Goal: Task Accomplishment & Management: Complete application form

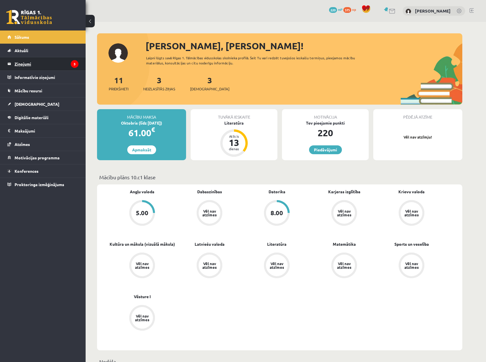
click at [44, 64] on legend "Ziņojumi 3" at bounding box center [47, 63] width 64 height 13
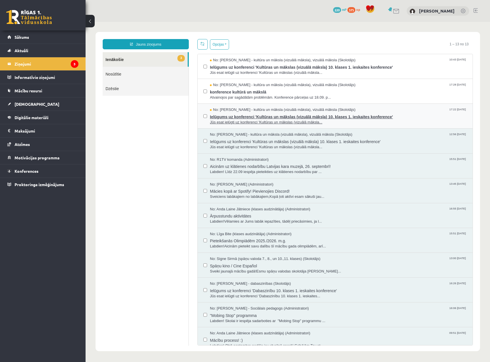
click at [292, 120] on span "Jūs esat ielūgti uz konferenci 'Kultūras un mākslas (vizuālā māksla..." at bounding box center [338, 122] width 257 height 5
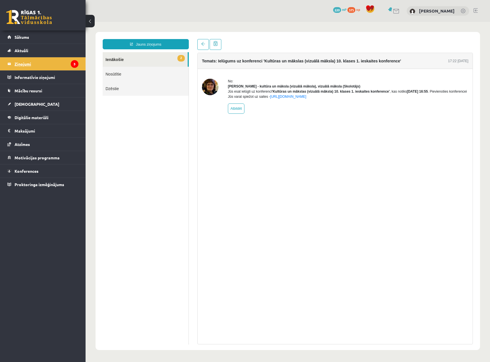
click at [41, 63] on legend "Ziņojumi 3" at bounding box center [47, 63] width 64 height 13
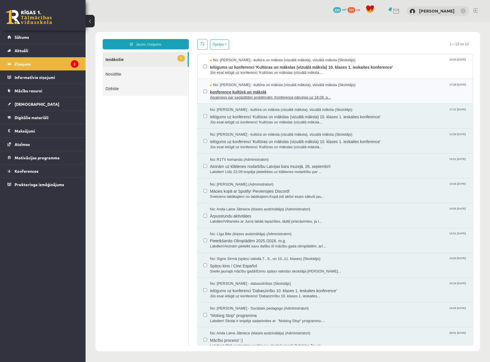
click at [306, 87] on span "No: [PERSON_NAME] - kultūra un māksla (vizuālā māksla), vizuālā māksla (Skolotā…" at bounding box center [283, 84] width 146 height 5
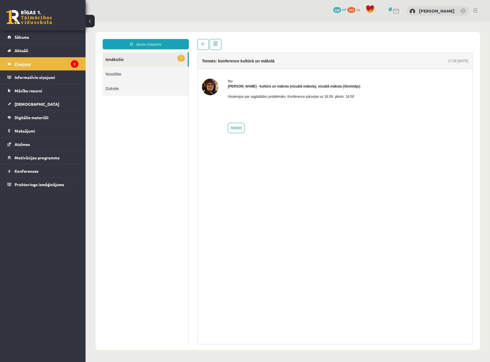
click at [53, 64] on legend "Ziņojumi 2" at bounding box center [47, 63] width 64 height 13
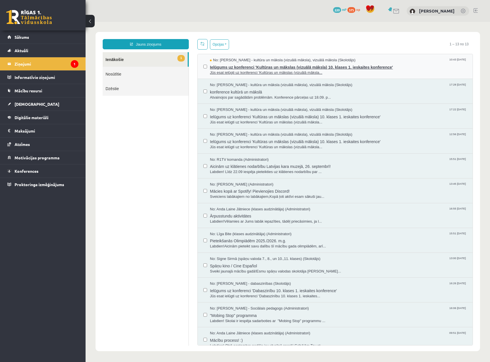
click at [294, 69] on span "Ielūgums uz konferenci 'Kultūras un mākslas (vizuālā māksla) 10. klases 1. iesk…" at bounding box center [338, 66] width 257 height 7
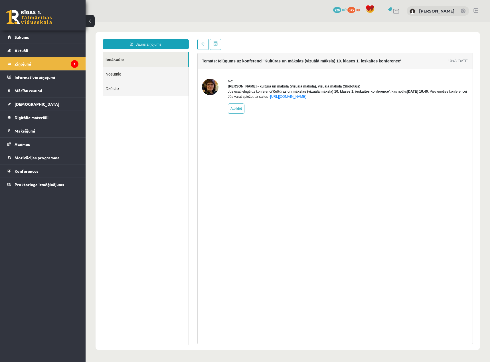
click at [49, 64] on legend "Ziņojumi 1" at bounding box center [47, 63] width 64 height 13
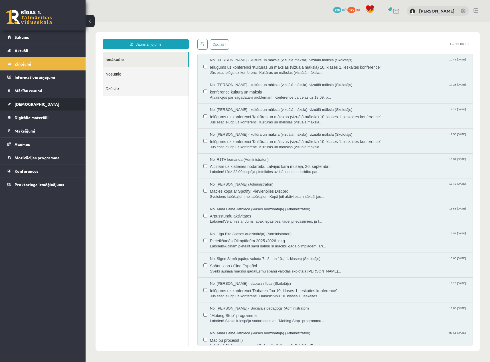
click at [33, 105] on link "[DEMOGRAPHIC_DATA]" at bounding box center [42, 104] width 71 height 13
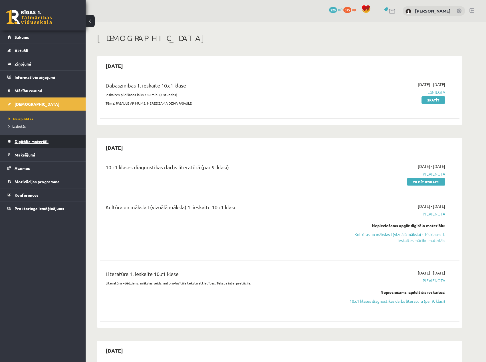
click at [41, 143] on span "Digitālie materiāli" at bounding box center [32, 141] width 34 height 5
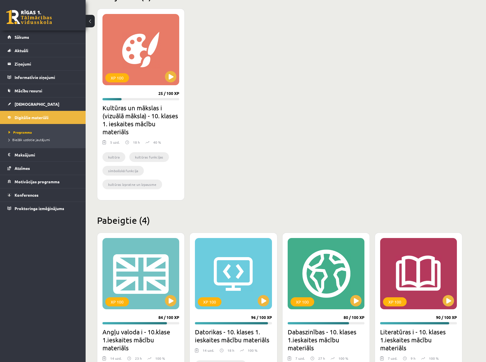
scroll to position [143, 0]
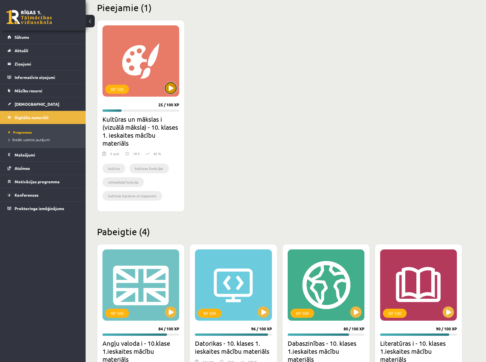
click at [174, 84] on button at bounding box center [170, 87] width 11 height 11
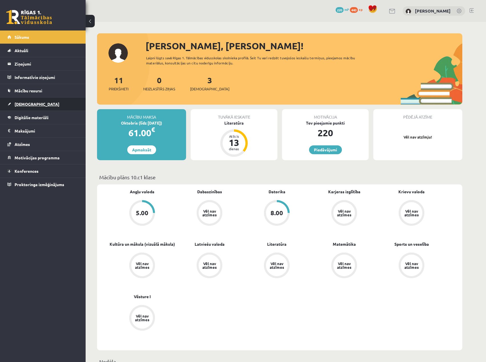
click at [33, 106] on link "[DEMOGRAPHIC_DATA]" at bounding box center [42, 104] width 71 height 13
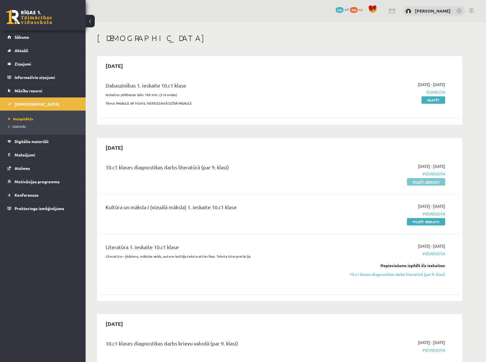
click at [434, 179] on link "Pildīt ieskaiti" at bounding box center [426, 181] width 38 height 7
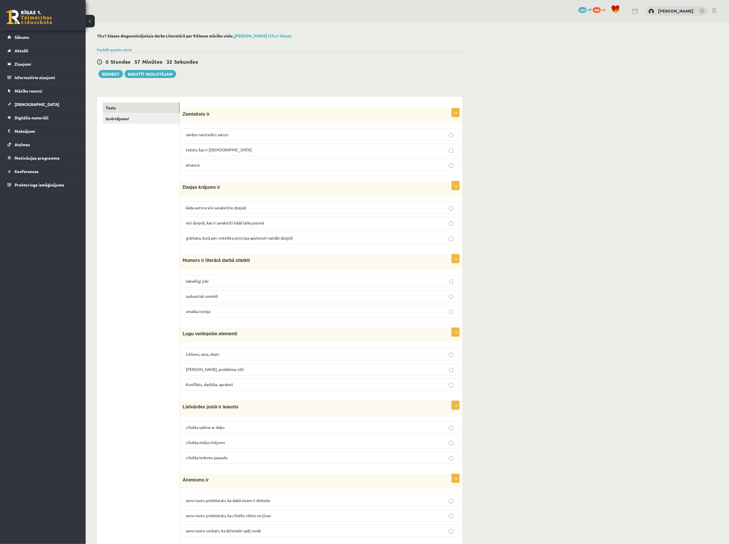
click at [248, 137] on p "vārdos neizteikts saturs" at bounding box center [321, 135] width 271 height 6
click at [253, 240] on span "grāmata, kurā pēc noteikta principa apvienoti vairāki dzejoļi" at bounding box center [239, 237] width 107 height 5
click at [231, 311] on p "smalka ironija" at bounding box center [321, 311] width 271 height 6
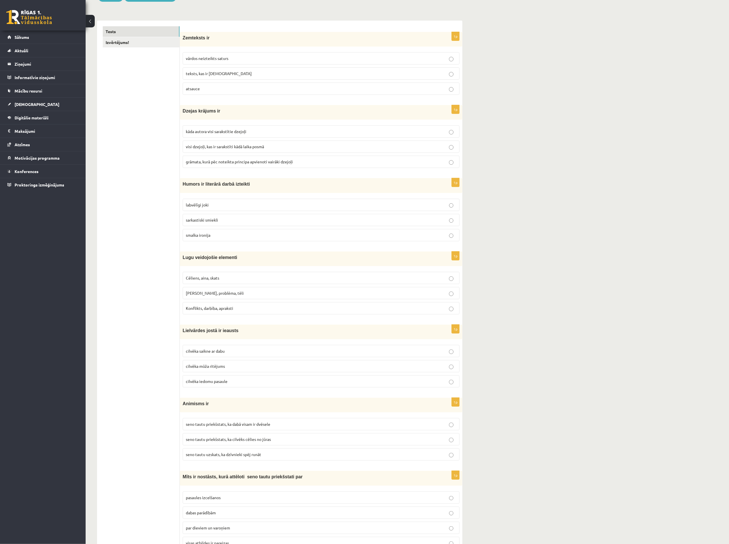
scroll to position [86, 0]
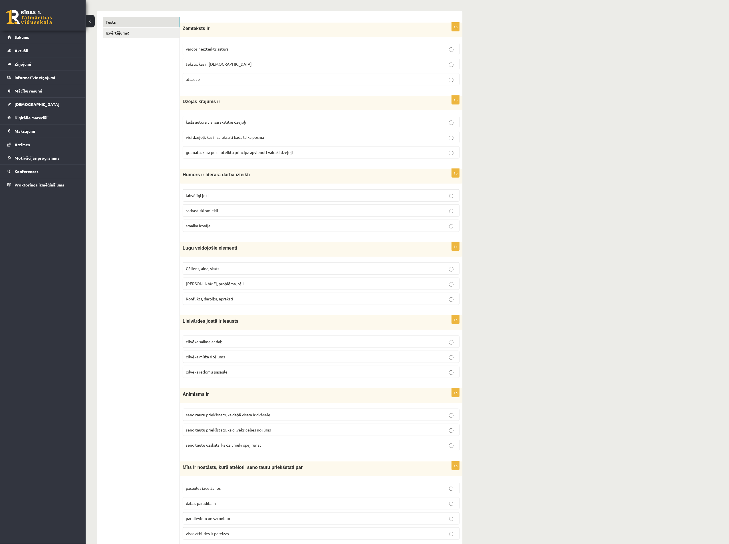
click at [230, 286] on p "Motīvs, problēma, tēli" at bounding box center [321, 283] width 271 height 6
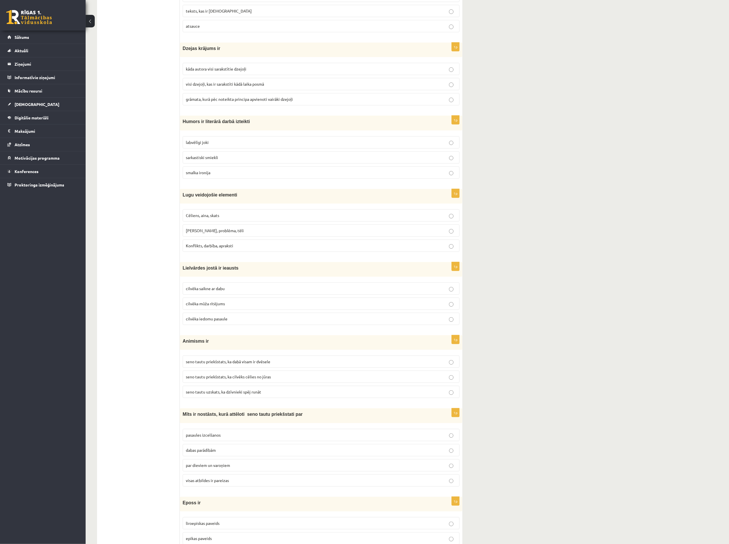
scroll to position [171, 0]
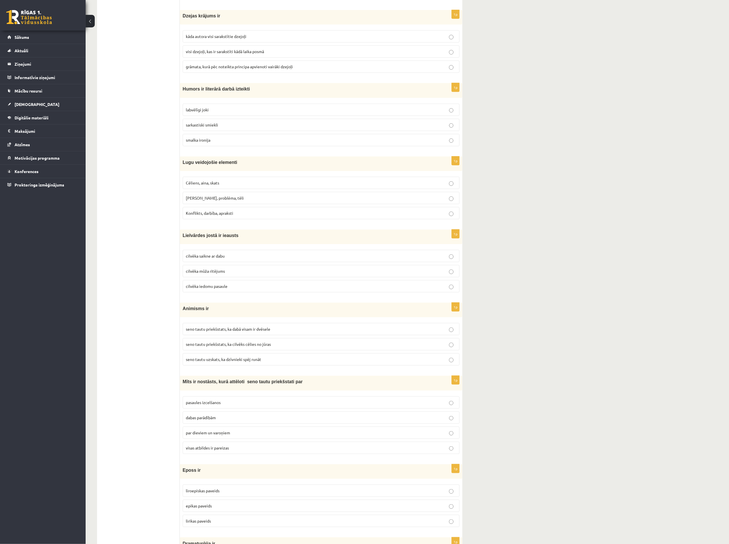
click at [233, 259] on p "cilvēka saikne ar dabu" at bounding box center [321, 256] width 271 height 6
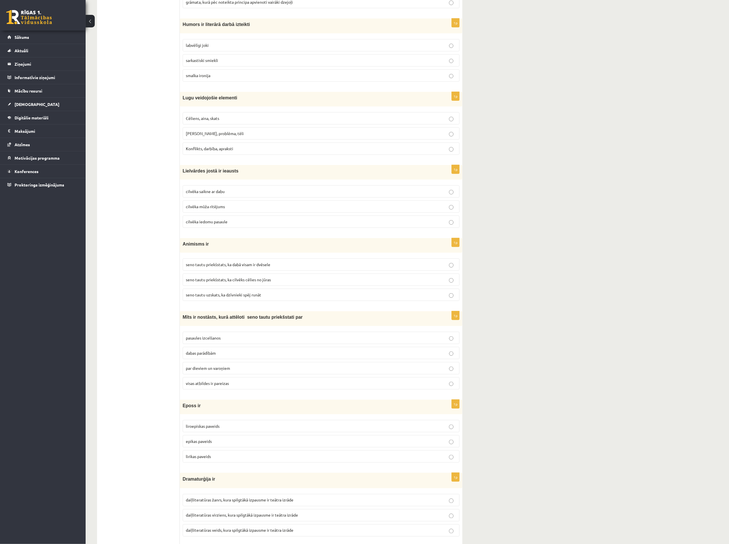
scroll to position [257, 0]
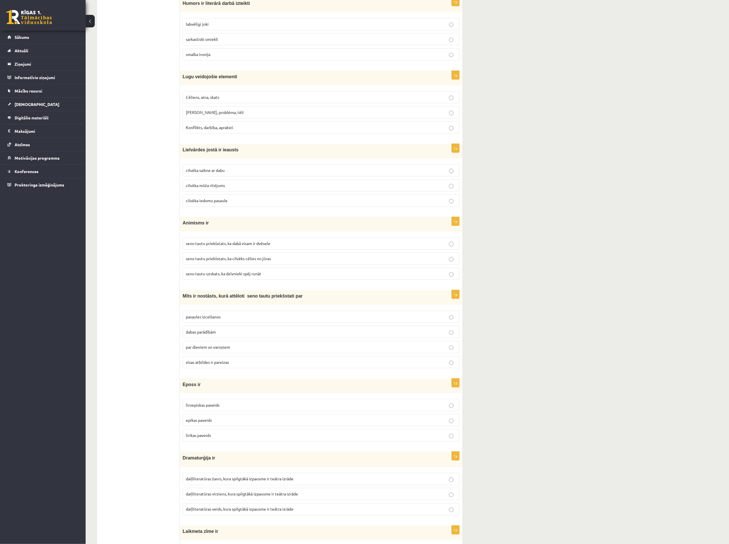
click at [249, 261] on span "seno tautu priekšstats, ka cilvēks cēlies no jūras" at bounding box center [228, 258] width 85 height 5
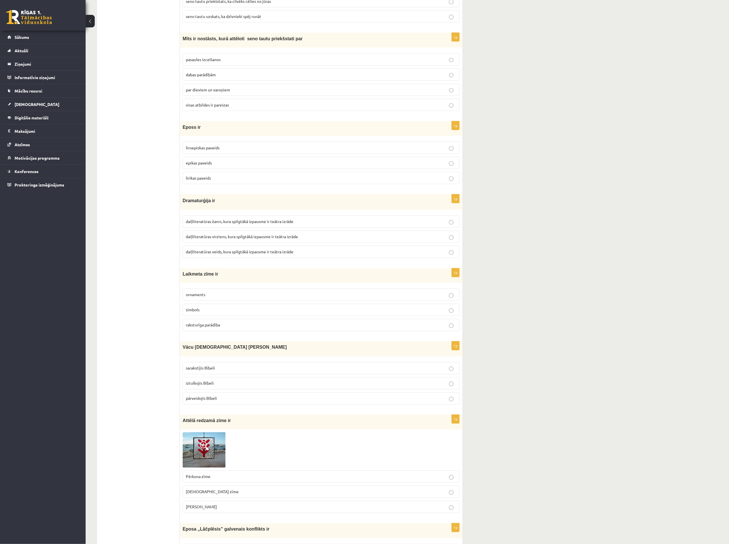
scroll to position [514, 0]
click at [239, 78] on p "dabas parādībām" at bounding box center [321, 75] width 271 height 6
click at [220, 166] on p "epikas paveids" at bounding box center [321, 163] width 271 height 6
click at [248, 224] on span "daiļliteratūras žanrs, kura spilgtākā izpausme ir teātra izrāde" at bounding box center [240, 221] width 108 height 5
click at [208, 313] on p "simbols" at bounding box center [321, 310] width 271 height 6
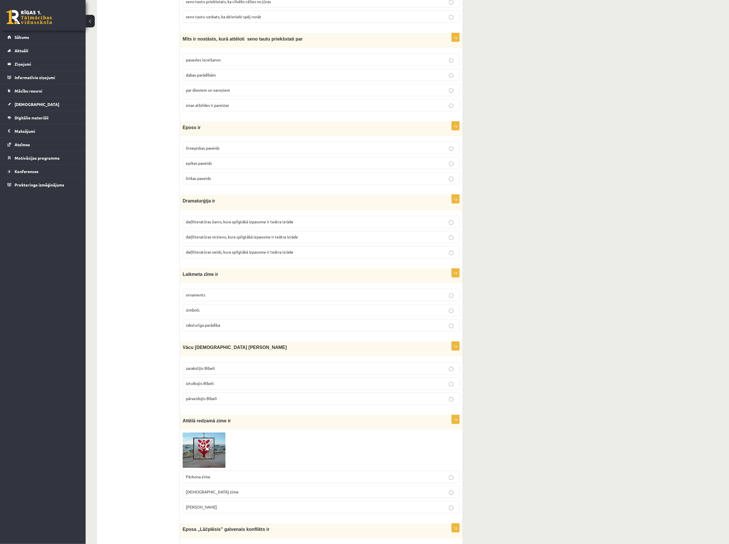
click at [238, 362] on p "iztulkojis Bībeli" at bounding box center [321, 383] width 271 height 6
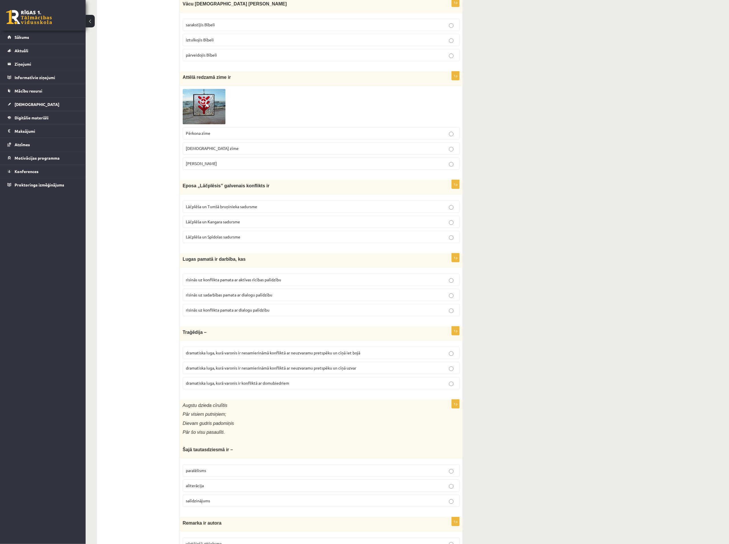
scroll to position [856, 0]
click at [253, 167] on p "Laimas slotiņa" at bounding box center [321, 165] width 271 height 6
click at [247, 211] on p "Lāčplēša un Tumšā bruņinieka sadursme" at bounding box center [321, 208] width 271 height 6
click at [242, 283] on span "risinās uz konflikta pamata ar aktīvas rīcības palīdzību" at bounding box center [233, 280] width 95 height 5
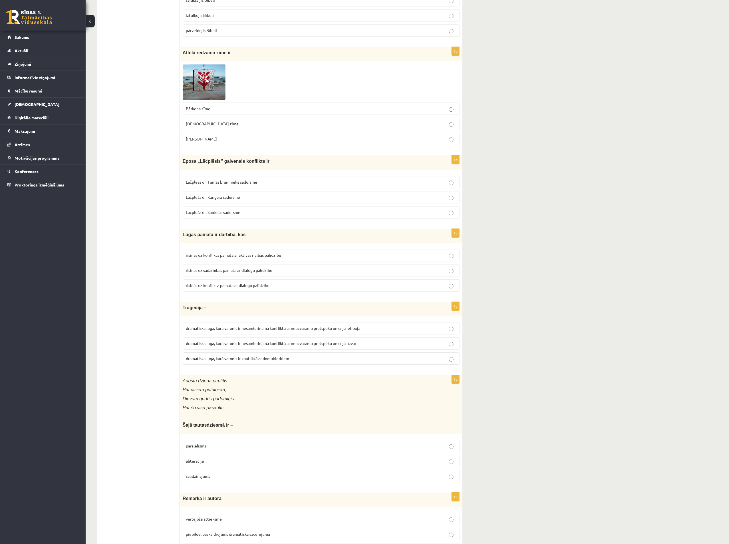
scroll to position [899, 0]
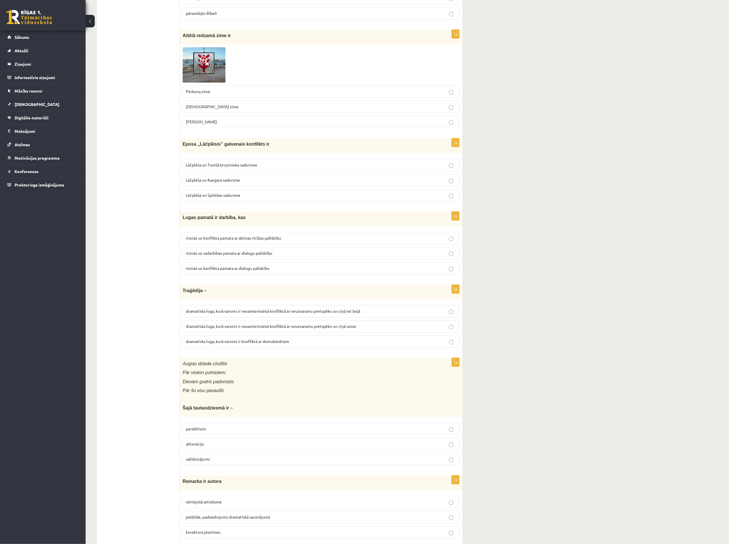
click at [258, 328] on span "dramatiska luga, kurā varonis ir nesamierināmā konfliktā ar neuzvaramu pretspēk…" at bounding box center [271, 325] width 170 height 5
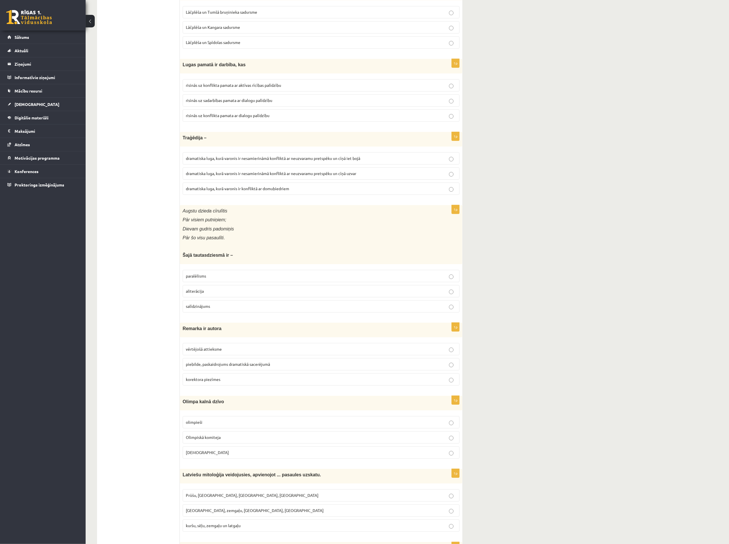
scroll to position [1070, 0]
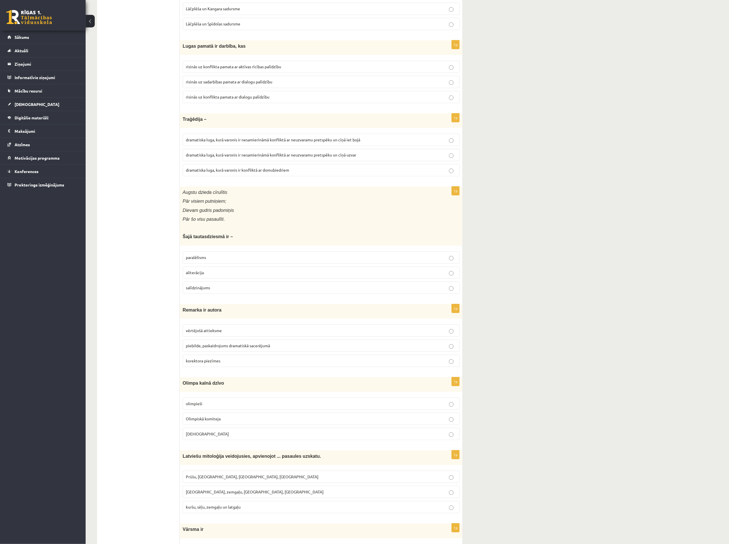
click at [265, 260] on p "paralēlisms" at bounding box center [321, 257] width 271 height 6
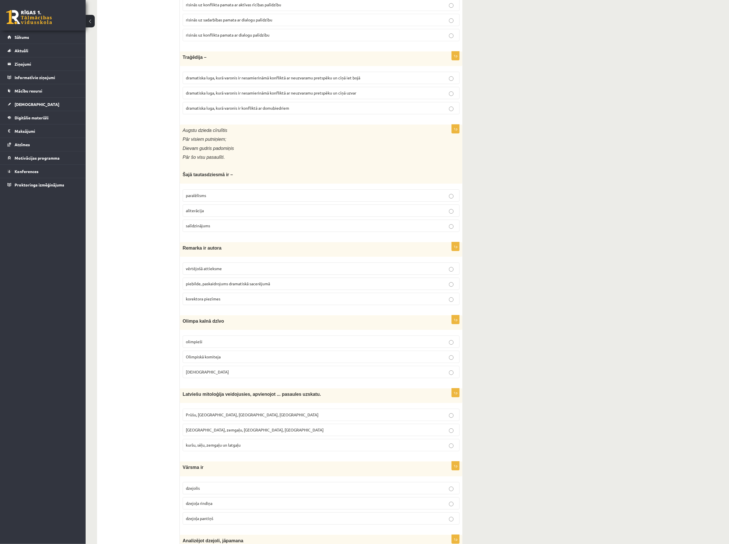
scroll to position [1089, 0]
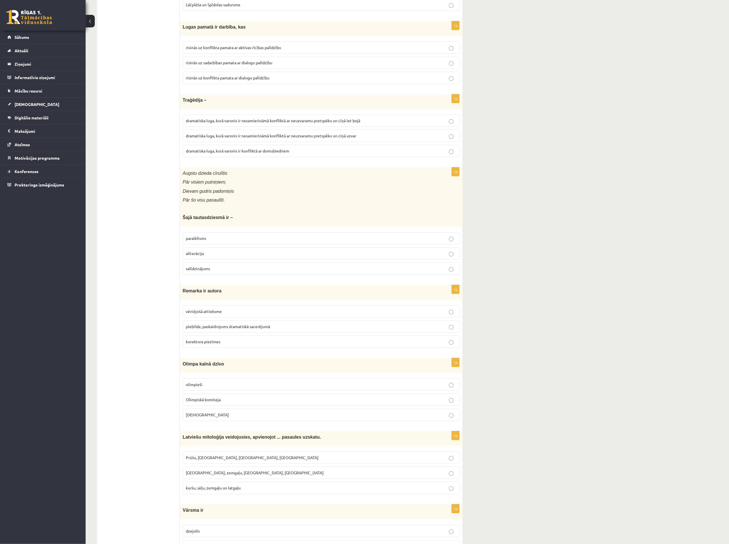
click at [270, 332] on label "piebilde, paskaidrojums dramatiskā sacerējumā" at bounding box center [321, 326] width 277 height 12
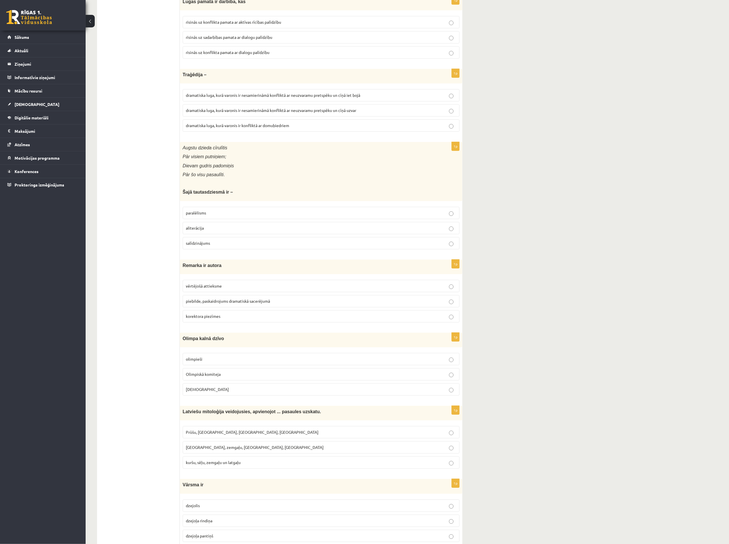
scroll to position [1132, 0]
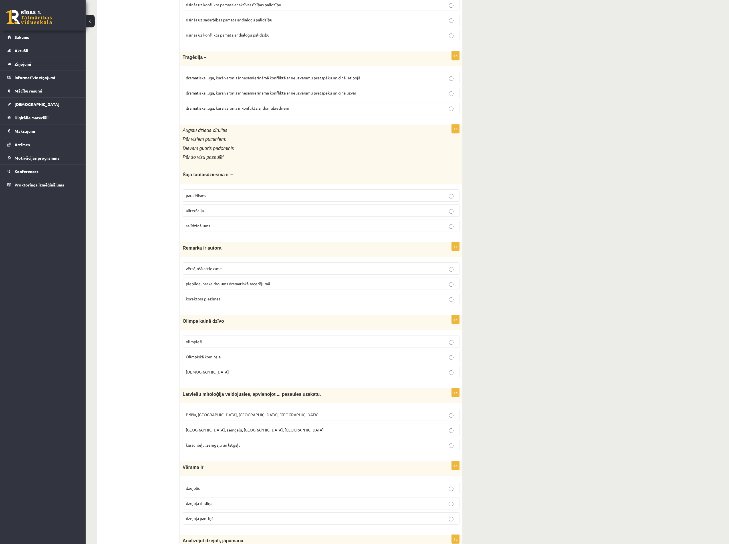
drag, startPoint x: 179, startPoint y: 261, endPoint x: 163, endPoint y: 261, distance: 16.3
click at [163, 261] on div "**********" at bounding box center [279, 143] width 365 height 2357
click at [200, 250] on span "Remarka ir autora" at bounding box center [202, 247] width 39 height 5
drag, startPoint x: 220, startPoint y: 260, endPoint x: 183, endPoint y: 262, distance: 36.8
click at [183, 251] on p "Remarka ir autora" at bounding box center [307, 248] width 248 height 6
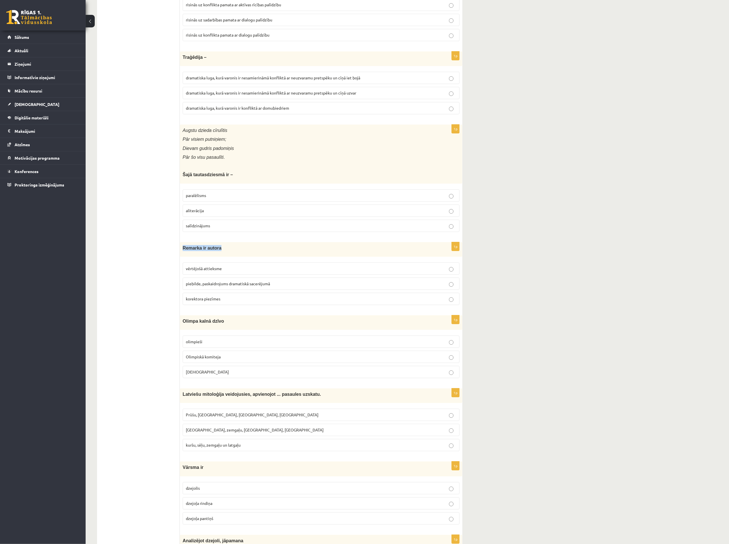
drag, startPoint x: 183, startPoint y: 262, endPoint x: 186, endPoint y: 262, distance: 3.4
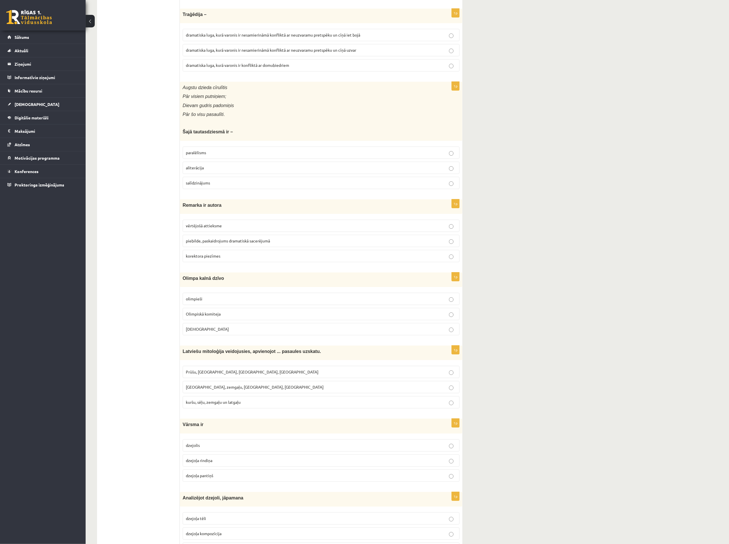
click at [238, 332] on p "Dievi" at bounding box center [321, 329] width 271 height 6
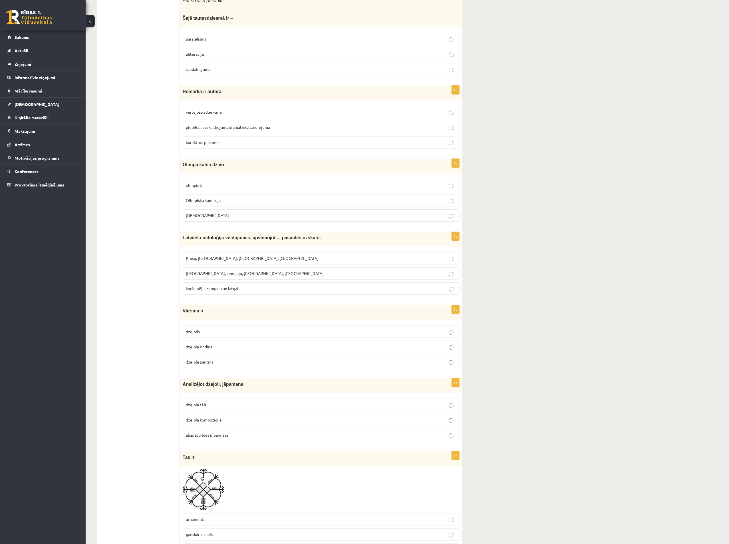
scroll to position [1303, 0]
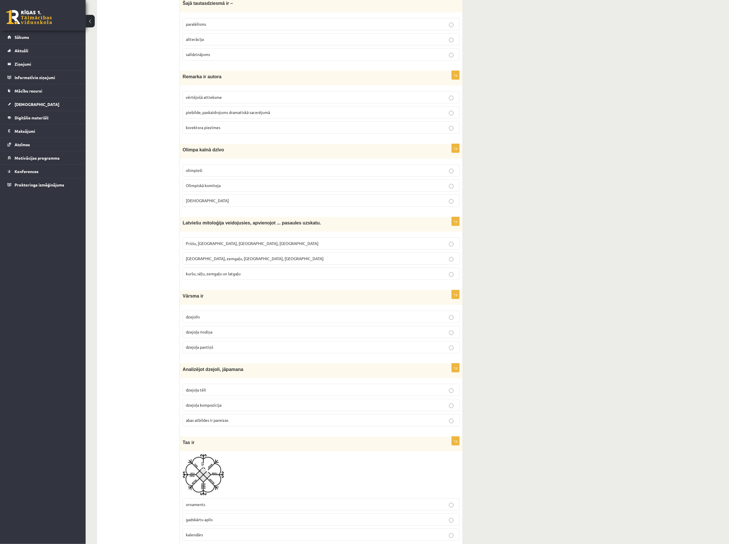
click at [227, 246] on span "Prūšu, sēļu, zemgaļu, latgaļu" at bounding box center [252, 243] width 133 height 5
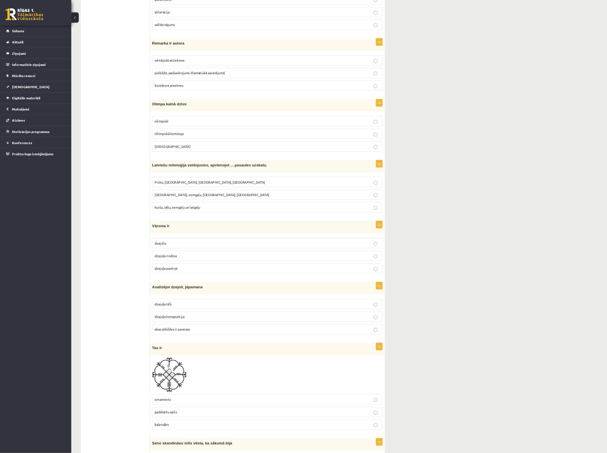
scroll to position [1389, 0]
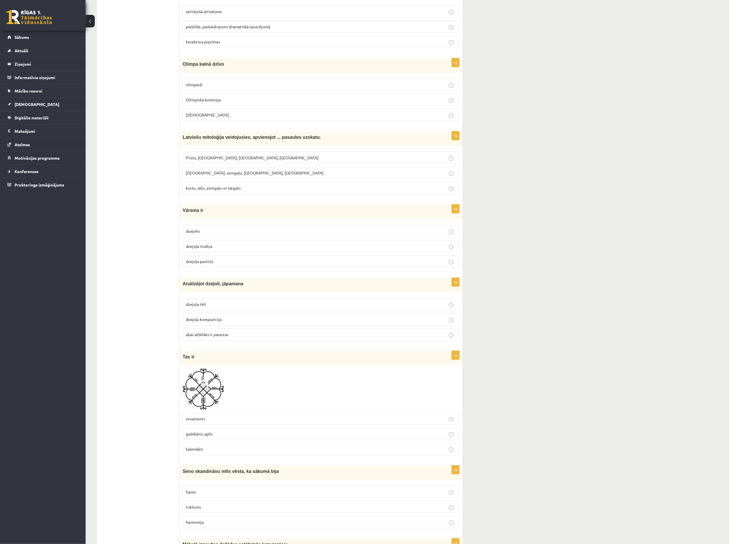
drag, startPoint x: 216, startPoint y: 225, endPoint x: 175, endPoint y: 223, distance: 41.2
click at [189, 219] on div "Vārsma ir" at bounding box center [321, 211] width 282 height 15
drag, startPoint x: 181, startPoint y: 226, endPoint x: 208, endPoint y: 225, distance: 27.4
click at [208, 219] on div "Vārsma ir" at bounding box center [321, 211] width 282 height 15
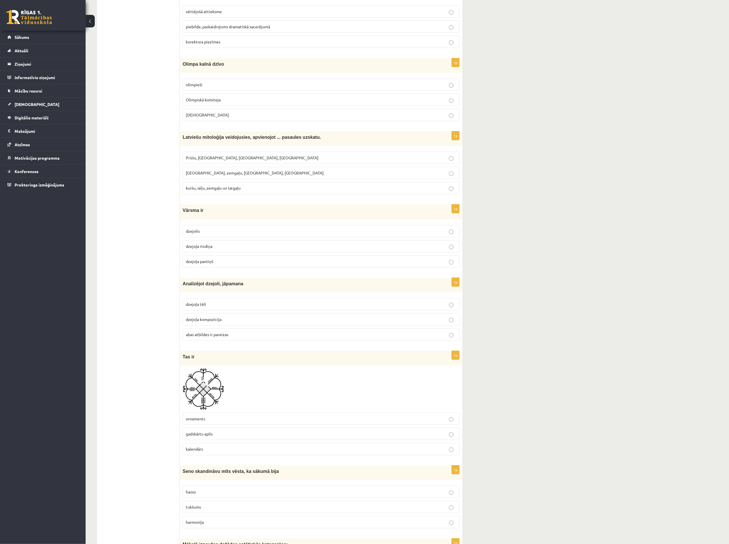
drag, startPoint x: 175, startPoint y: 225, endPoint x: 185, endPoint y: 222, distance: 10.7
click at [185, 213] on span "Vārsma ir" at bounding box center [193, 210] width 21 height 5
drag, startPoint x: 183, startPoint y: 223, endPoint x: 215, endPoint y: 227, distance: 31.7
click at [215, 213] on p "Vārsma ir" at bounding box center [307, 210] width 248 height 6
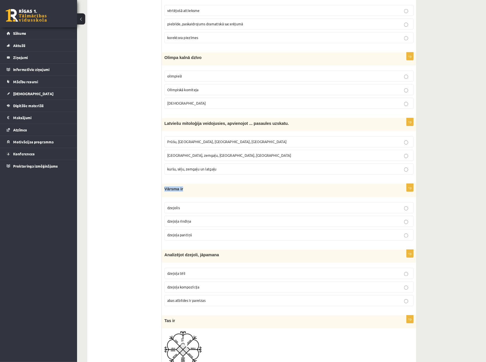
scroll to position [1389, 0]
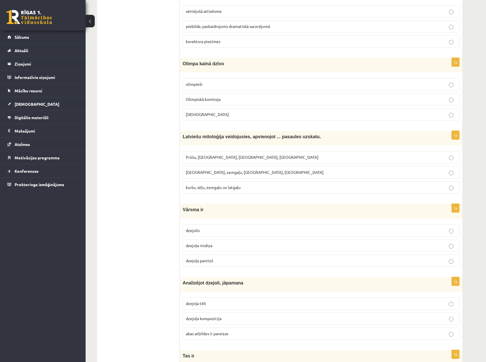
click at [259, 248] on p "dzejoļa rindiņa" at bounding box center [321, 246] width 271 height 6
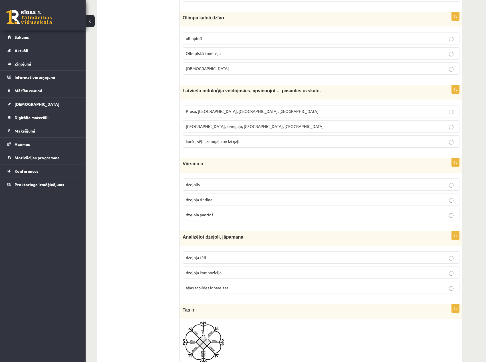
scroll to position [1532, 0]
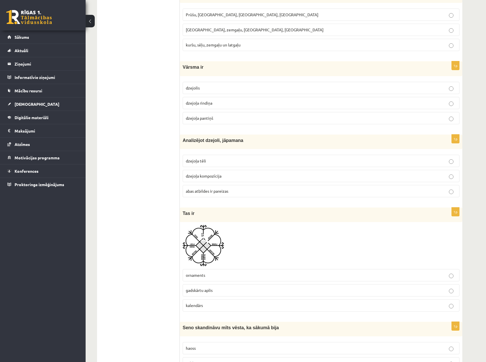
click at [248, 192] on p "abas atbildes ir pareizas" at bounding box center [321, 191] width 271 height 6
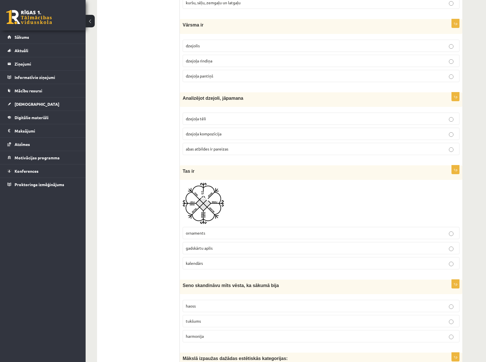
scroll to position [1646, 0]
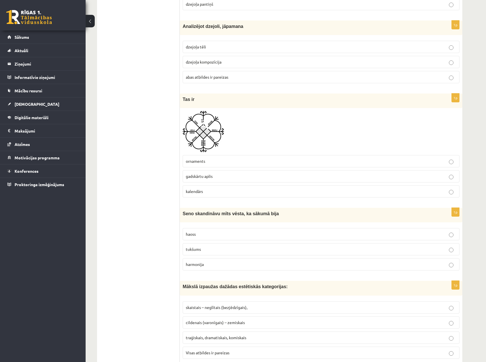
click at [227, 194] on p "kalendārs" at bounding box center [321, 192] width 271 height 6
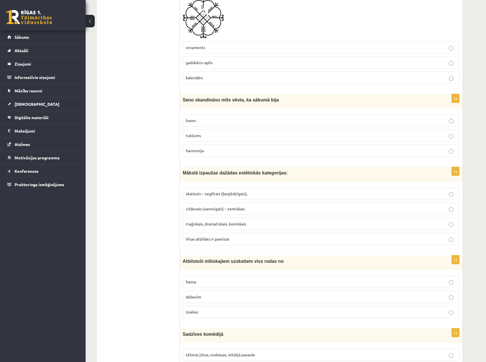
scroll to position [1760, 0]
drag, startPoint x: 216, startPoint y: 99, endPoint x: 174, endPoint y: 99, distance: 42.2
click at [194, 99] on span "Seno skandināvu mīts vēsta, ka sākumā bija" at bounding box center [231, 99] width 96 height 5
click at [192, 99] on span "Seno skandināvu mīts vēsta, ka sākumā bija" at bounding box center [231, 99] width 96 height 5
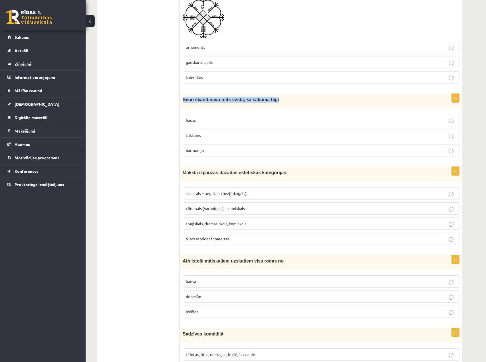
drag, startPoint x: 183, startPoint y: 99, endPoint x: 268, endPoint y: 98, distance: 85.0
click at [268, 98] on p "Seno skandināvu mīts vēsta, ka sākumā bija" at bounding box center [307, 100] width 248 height 6
click at [244, 155] on label "harmonija" at bounding box center [321, 150] width 277 height 12
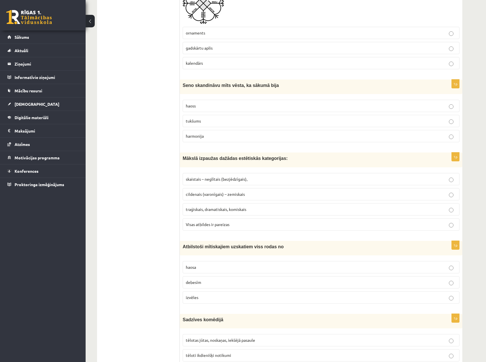
scroll to position [1789, 0]
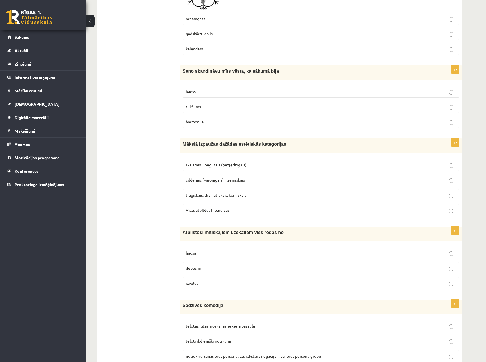
click at [289, 190] on label "traģiskais, dramatiskais, komiskais" at bounding box center [321, 195] width 277 height 12
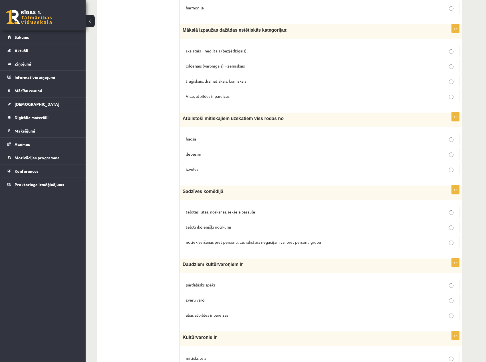
click at [289, 164] on label "izvēles" at bounding box center [321, 169] width 277 height 12
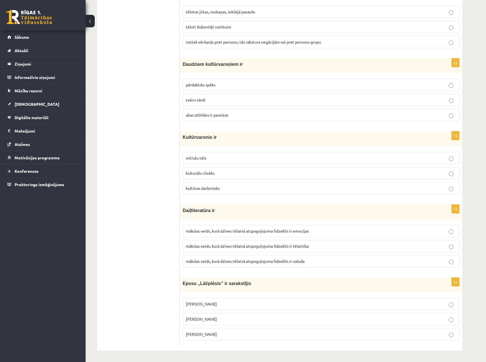
scroll to position [2103, 0]
click at [257, 306] on p "Andrievs Pumpurs" at bounding box center [321, 304] width 271 height 6
click at [368, 242] on label "mākslas veids, kurā dzīves tēlainā atspoguļojuma līdzeklis ir tēlainība" at bounding box center [321, 246] width 277 height 12
click at [385, 178] on label "kulturāls cilvēks" at bounding box center [321, 173] width 277 height 12
click at [408, 82] on label "pārdabisks spēks" at bounding box center [321, 85] width 277 height 12
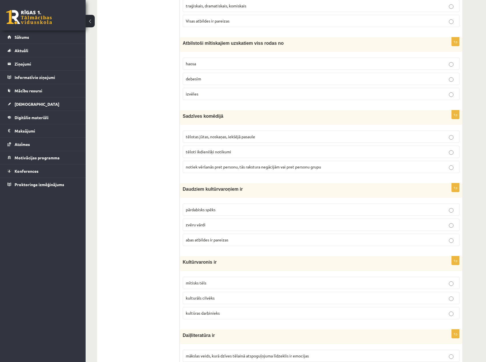
scroll to position [1961, 0]
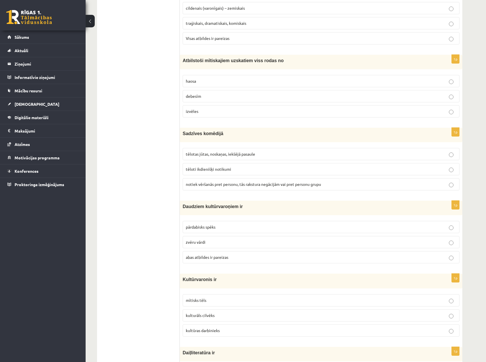
click at [399, 150] on label "tēlotas jūtas, noskaņas, iekšējā pasaule" at bounding box center [321, 154] width 277 height 12
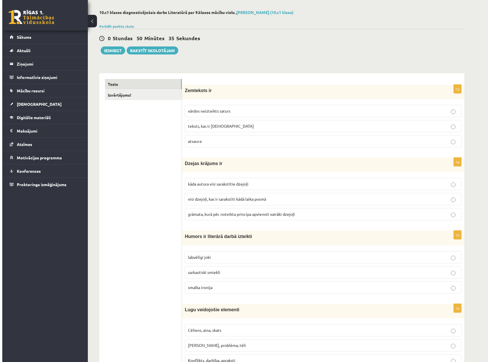
scroll to position [0, 0]
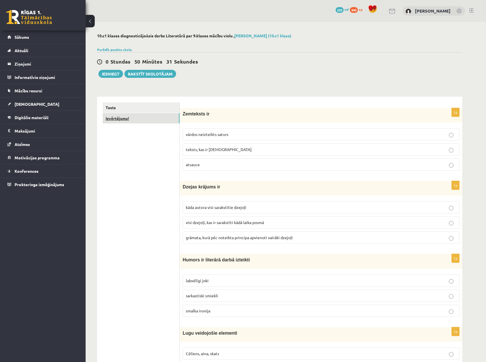
click at [114, 118] on link "Izvērtējums!" at bounding box center [141, 118] width 77 height 11
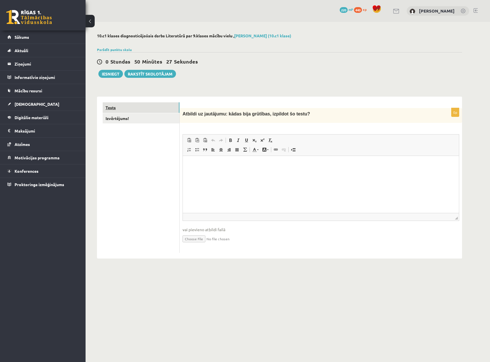
click at [126, 106] on link "Tests" at bounding box center [141, 107] width 77 height 11
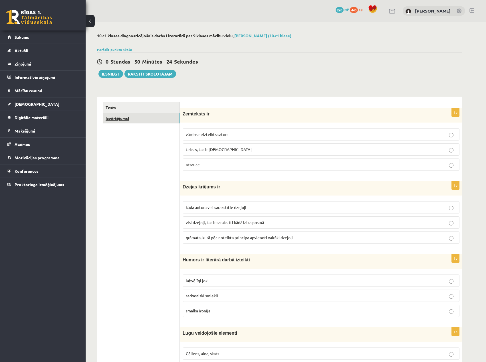
click at [146, 119] on link "Izvērtējums!" at bounding box center [141, 118] width 77 height 11
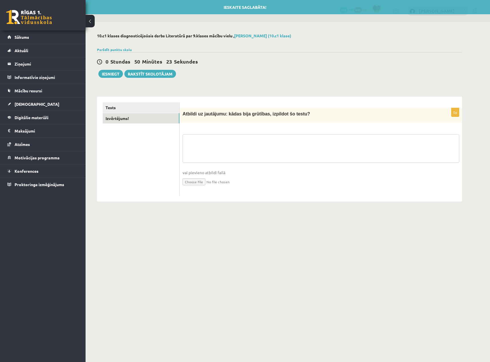
click at [234, 142] on textarea at bounding box center [321, 148] width 277 height 29
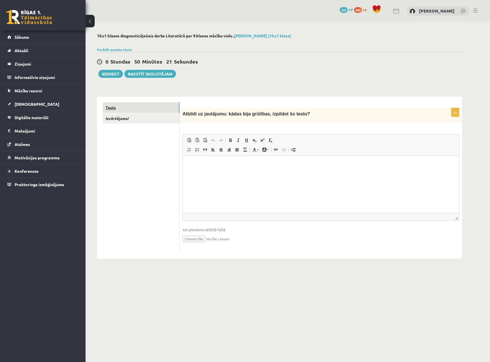
click at [120, 106] on link "Tests" at bounding box center [141, 107] width 77 height 11
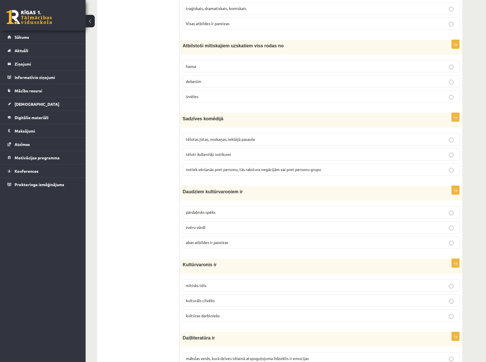
scroll to position [2104, 0]
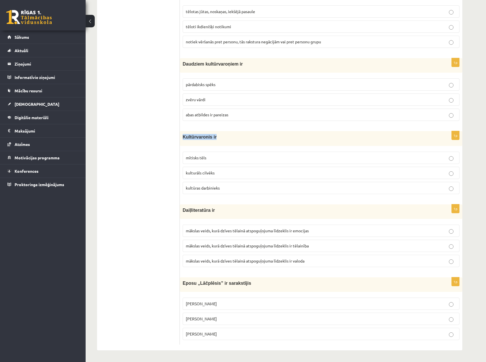
drag, startPoint x: 218, startPoint y: 139, endPoint x: 182, endPoint y: 137, distance: 36.3
click at [182, 137] on div "Kultūrvaronis ir" at bounding box center [321, 138] width 282 height 15
click at [222, 156] on p "mītisks tēls" at bounding box center [321, 158] width 271 height 6
click at [347, 256] on label "mākslas veids, kurā dzīves tēlainā atspoguļojuma līdzeklis ir valoda" at bounding box center [321, 261] width 277 height 12
click at [362, 249] on p "mākslas veids, kurā dzīves tēlainā atspoguļojuma līdzeklis ir tēlainība" at bounding box center [321, 246] width 271 height 6
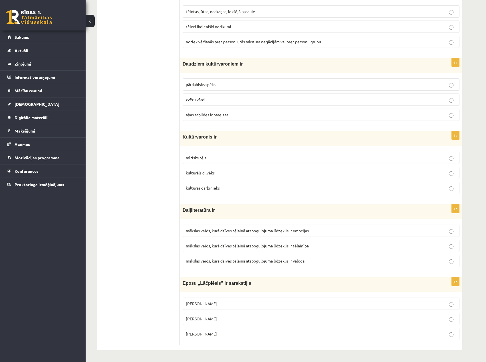
click at [256, 189] on p "kultūras darbinieks" at bounding box center [321, 188] width 271 height 6
drag, startPoint x: 255, startPoint y: 282, endPoint x: 177, endPoint y: 285, distance: 77.7
click at [197, 283] on span "Eposu „Lāčplēsis” ir sarakstījis" at bounding box center [217, 283] width 68 height 5
drag, startPoint x: 184, startPoint y: 285, endPoint x: 258, endPoint y: 280, distance: 74.6
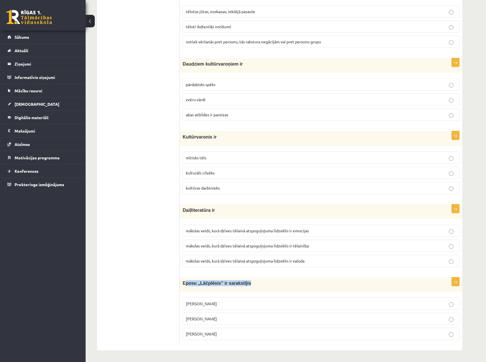
click at [258, 280] on div "Eposu „Lāčplēsis” ir sarakstījis" at bounding box center [321, 285] width 282 height 15
click at [185, 282] on span "Eposu „Lāčplēsis” ir sarakstījis" at bounding box center [217, 283] width 68 height 5
drag, startPoint x: 181, startPoint y: 282, endPoint x: 273, endPoint y: 285, distance: 91.4
click at [281, 284] on div "Eposu „Lāčplēsis” ir sarakstījis" at bounding box center [321, 285] width 282 height 15
click at [221, 320] on p "Andrejs Pumpurs" at bounding box center [321, 319] width 271 height 6
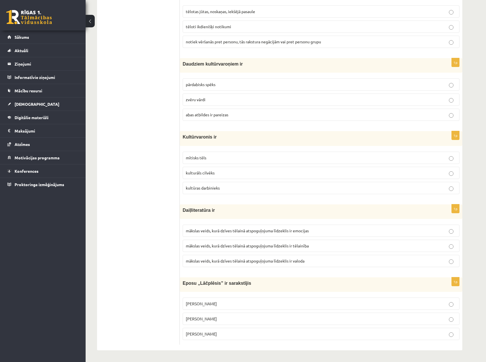
scroll to position [2075, 0]
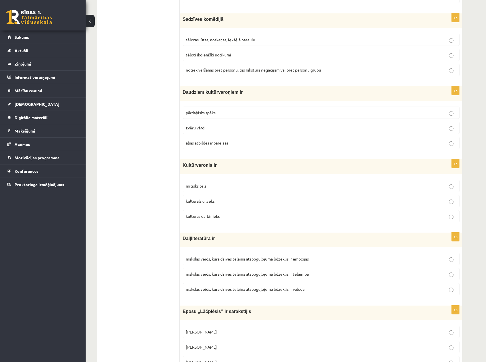
drag, startPoint x: 206, startPoint y: 239, endPoint x: 166, endPoint y: 238, distance: 39.9
click at [201, 238] on span "Daiļliteratūra ir" at bounding box center [199, 238] width 32 height 5
click at [188, 241] on span "Daiļliteratūra ir" at bounding box center [199, 238] width 32 height 5
drag, startPoint x: 181, startPoint y: 239, endPoint x: 226, endPoint y: 239, distance: 45.1
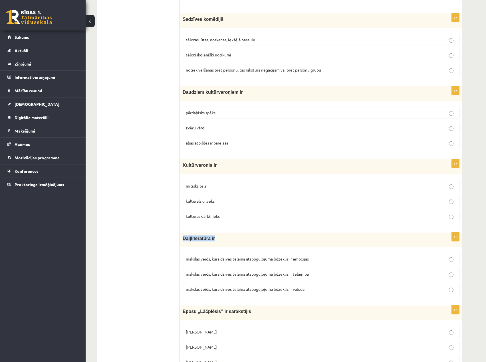
click at [226, 239] on div "Daiļliteratūra ir" at bounding box center [321, 240] width 282 height 15
click at [303, 291] on span "mākslas veids, kurā dzīves tēlainā atspoguļojuma līdzeklis ir valoda" at bounding box center [245, 289] width 119 height 5
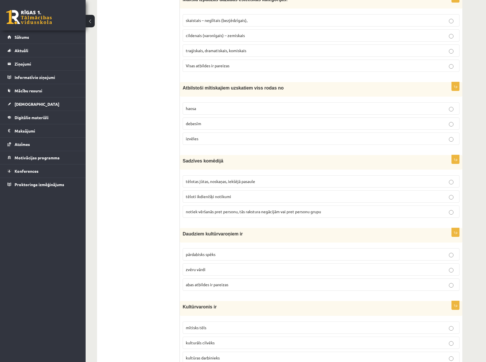
scroll to position [1932, 0]
drag, startPoint x: 277, startPoint y: 94, endPoint x: 183, endPoint y: 90, distance: 93.7
click at [183, 90] on div "Atbilstoši mītiskajiem uzskatiem viss rodas no" at bounding box center [321, 90] width 282 height 15
drag, startPoint x: 449, startPoint y: 114, endPoint x: 445, endPoint y: 114, distance: 4.9
click at [449, 113] on label "haosa" at bounding box center [321, 109] width 277 height 12
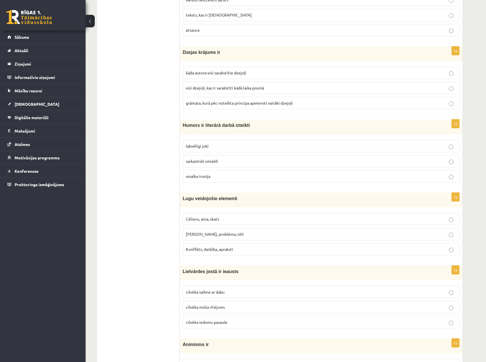
scroll to position [0, 0]
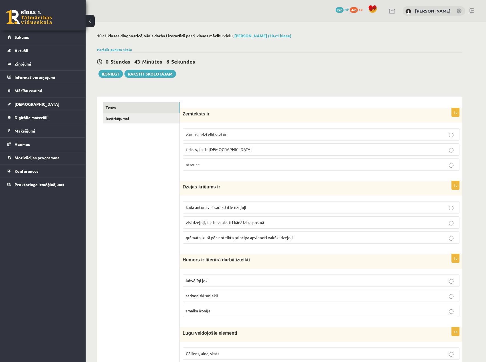
click at [92, 19] on button at bounding box center [90, 21] width 9 height 13
